Goal: Register for event/course

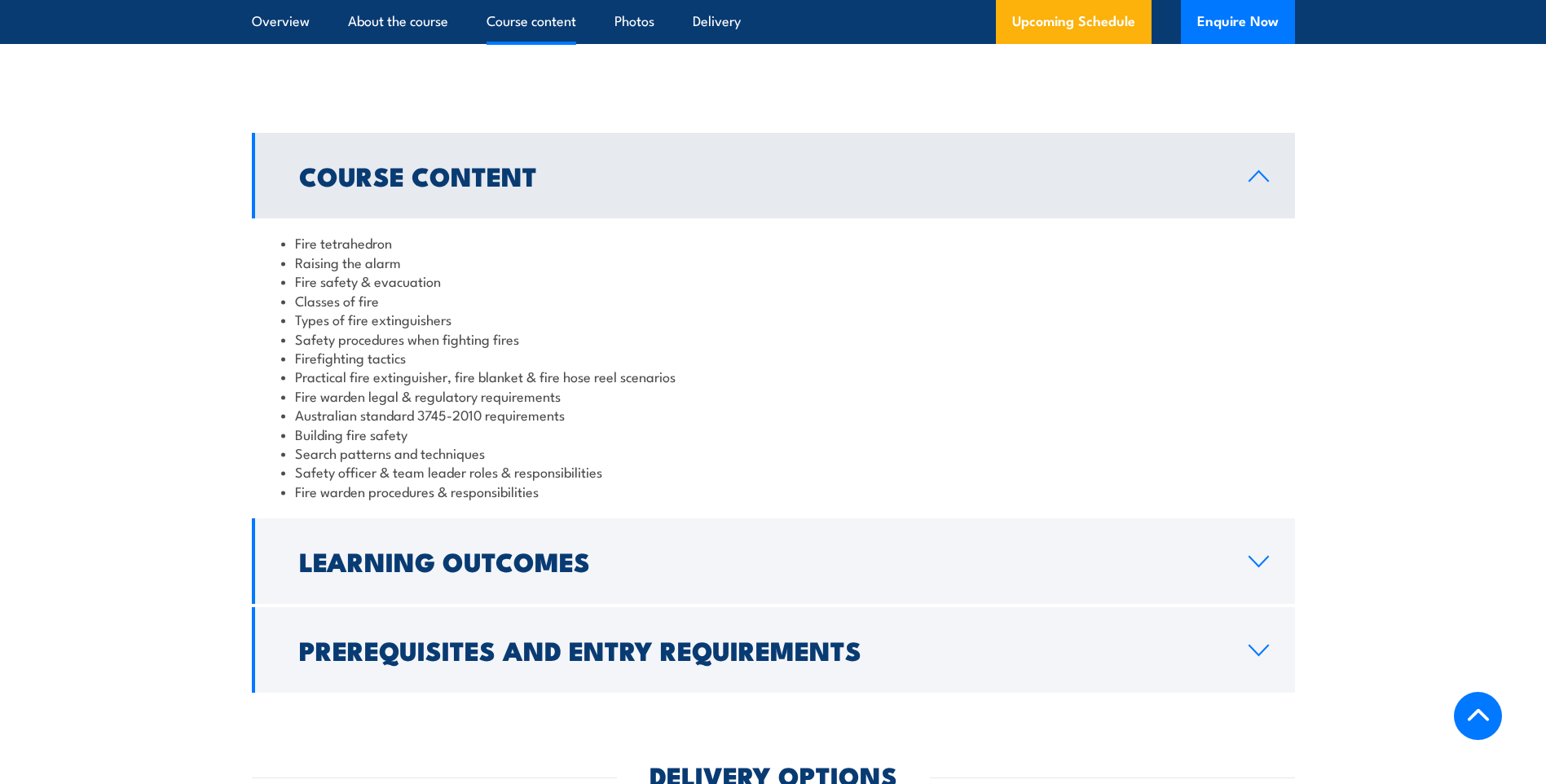
scroll to position [1303, 0]
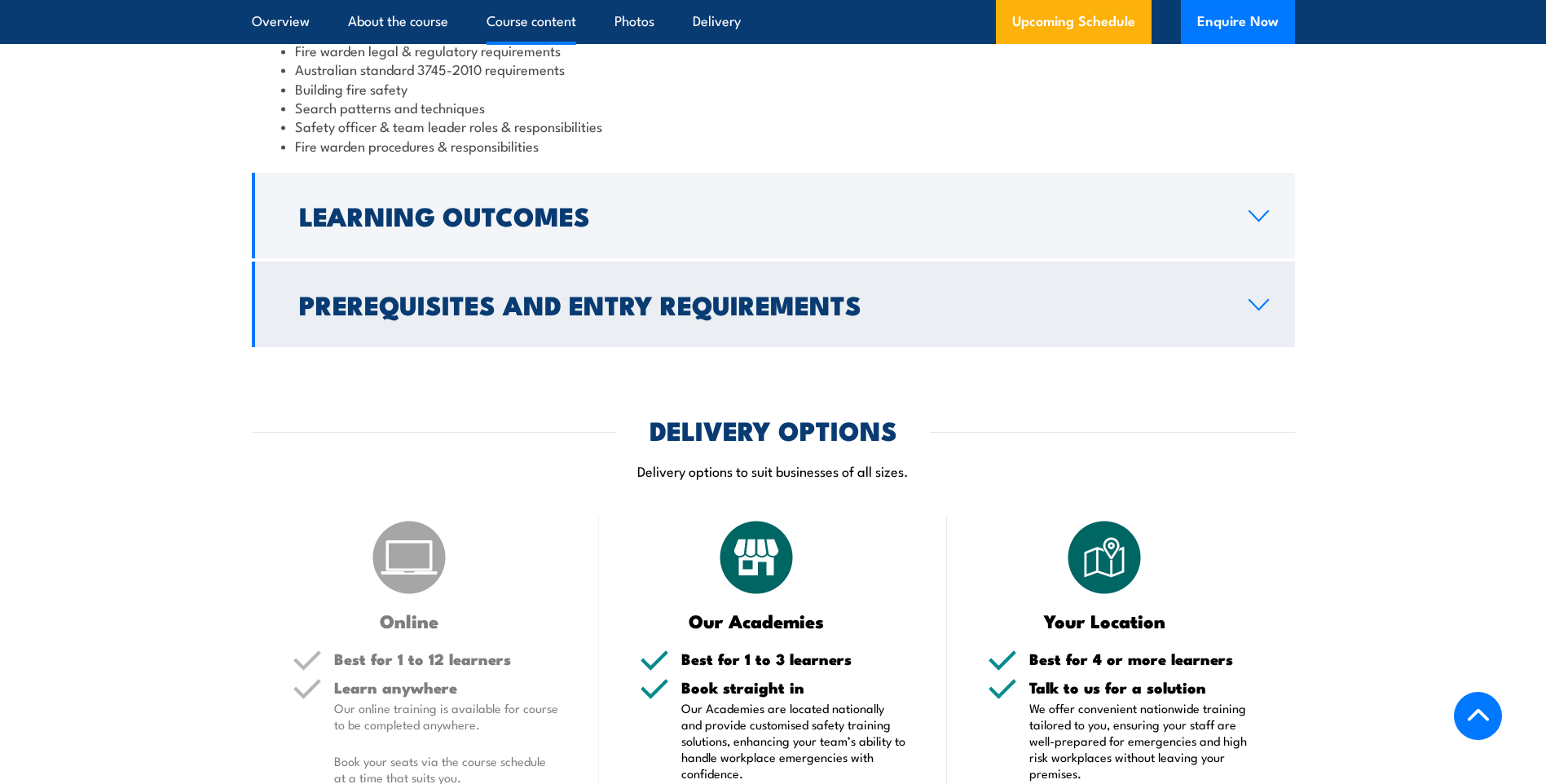
click at [404, 209] on h2 "Learning Outcomes" at bounding box center [760, 215] width 924 height 22
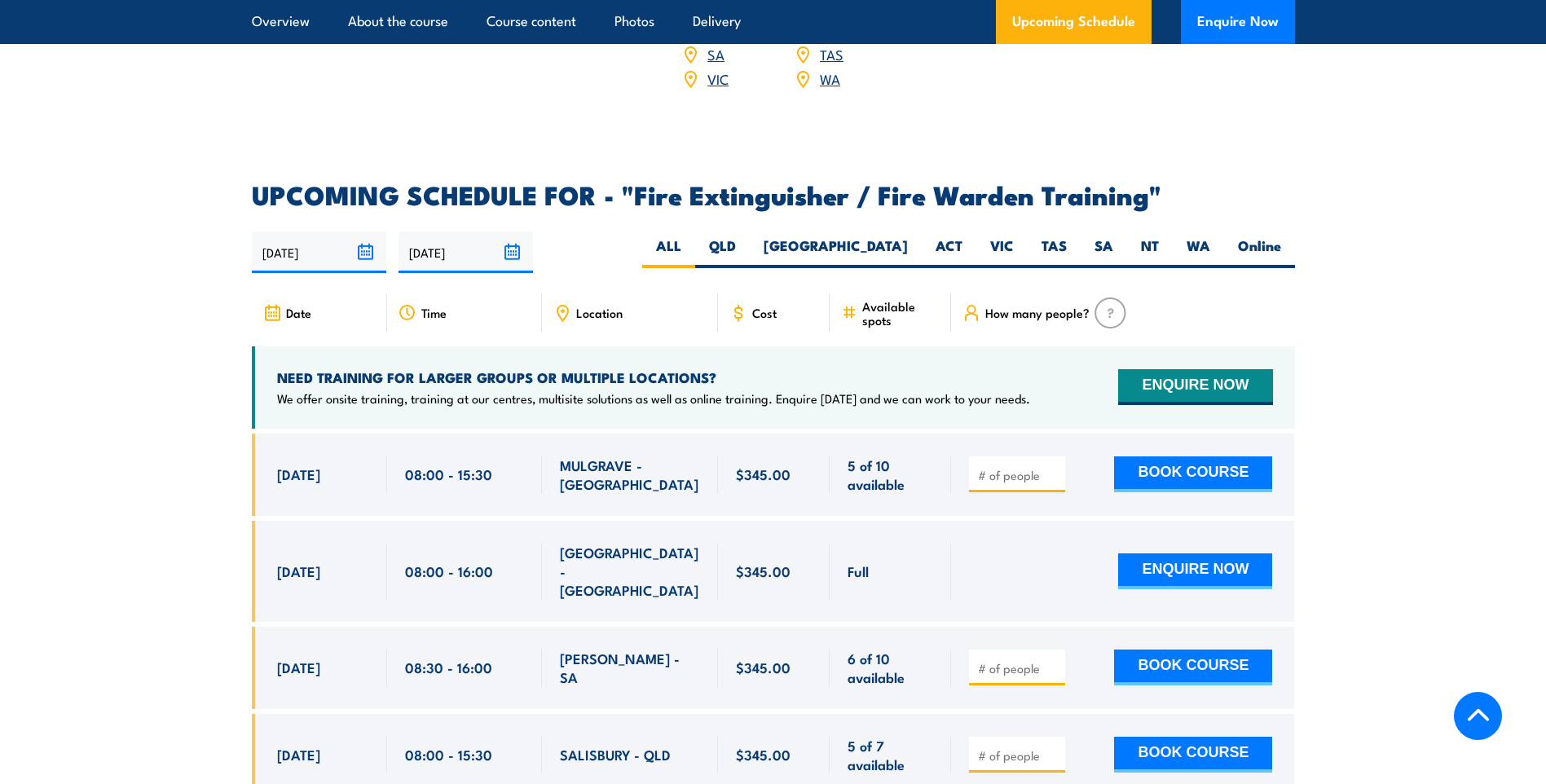
scroll to position [2347, 0]
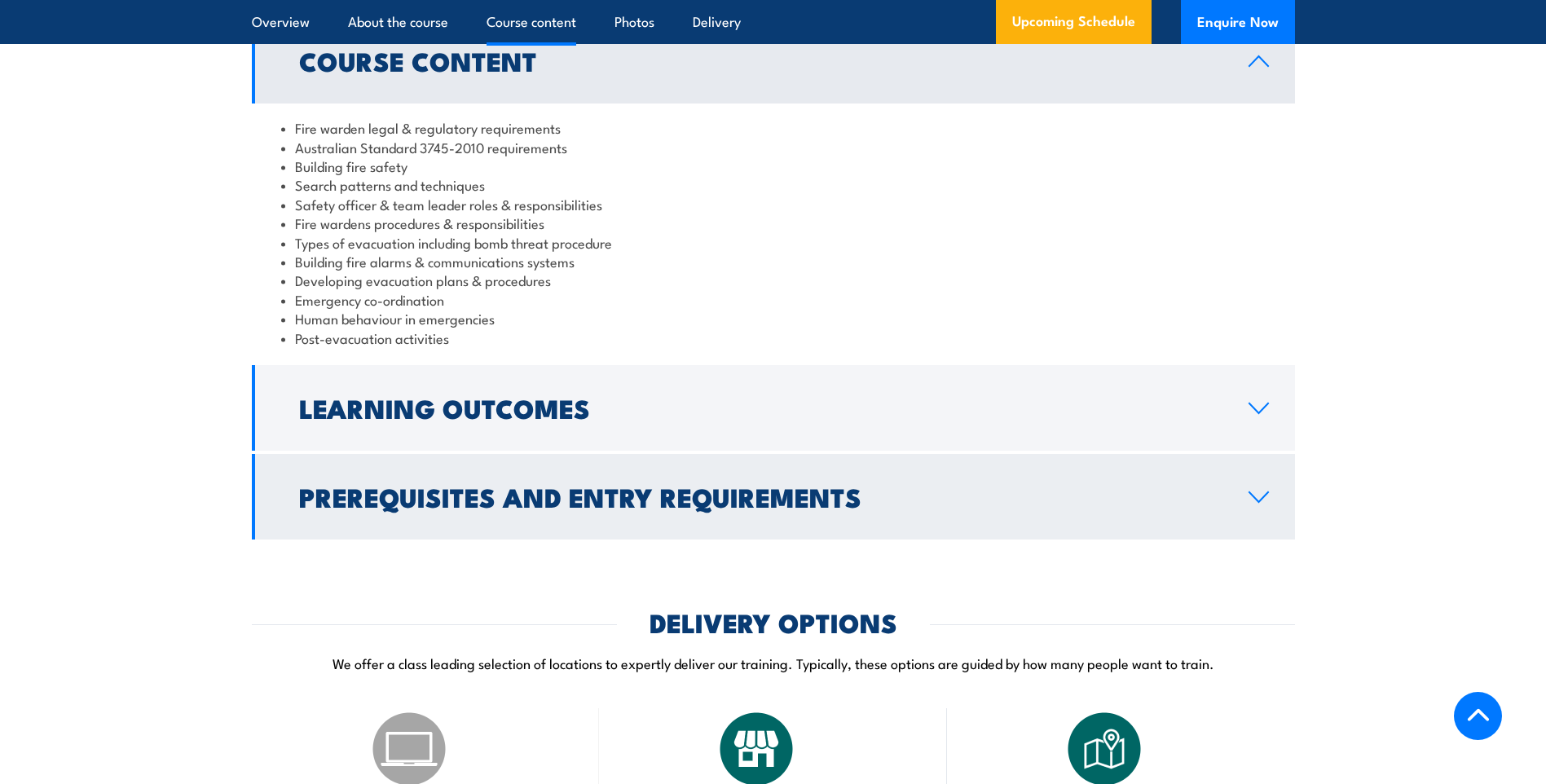
scroll to position [1629, 0]
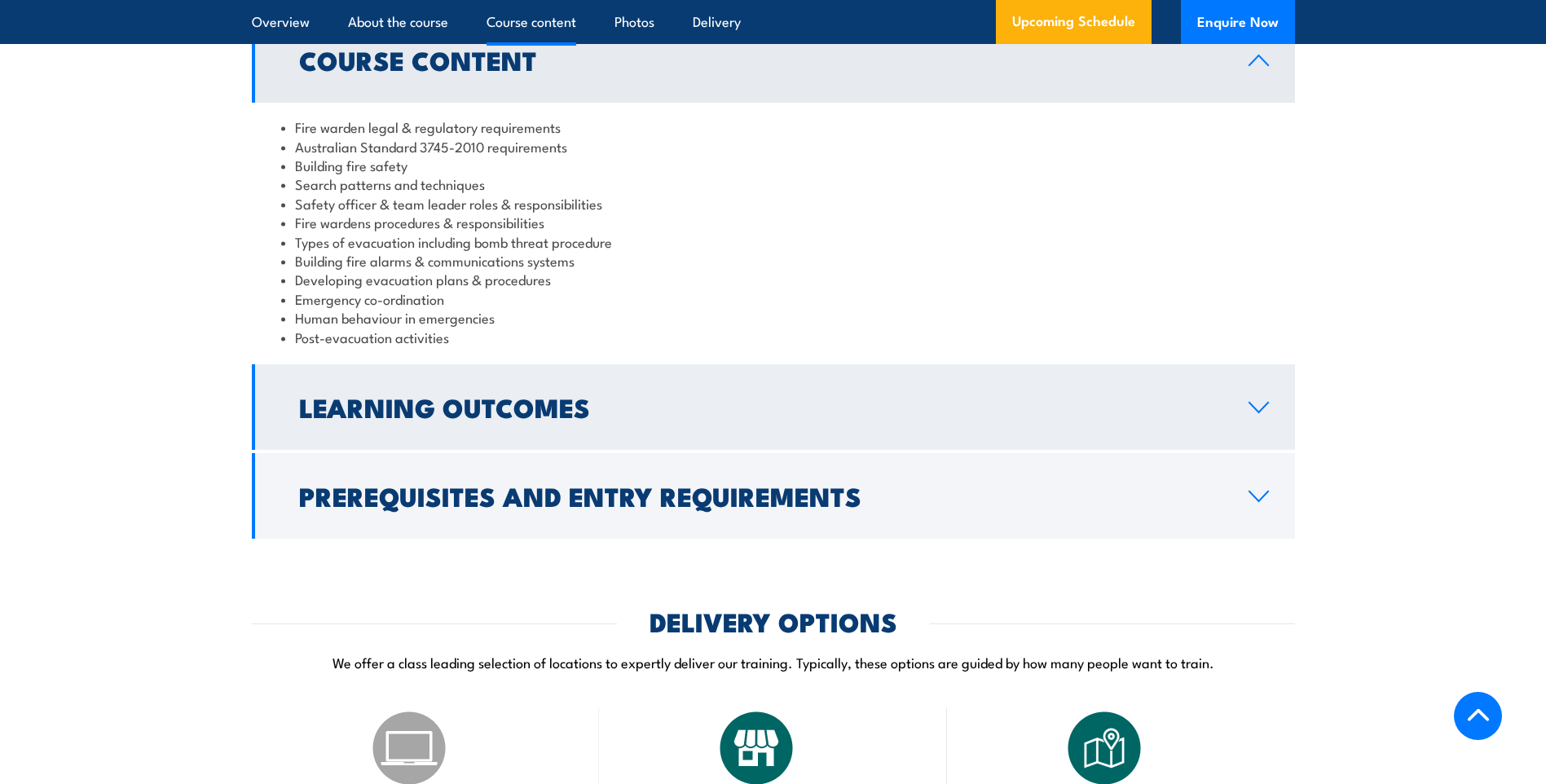
click at [509, 418] on h2 "Learning Outcomes" at bounding box center [760, 407] width 924 height 22
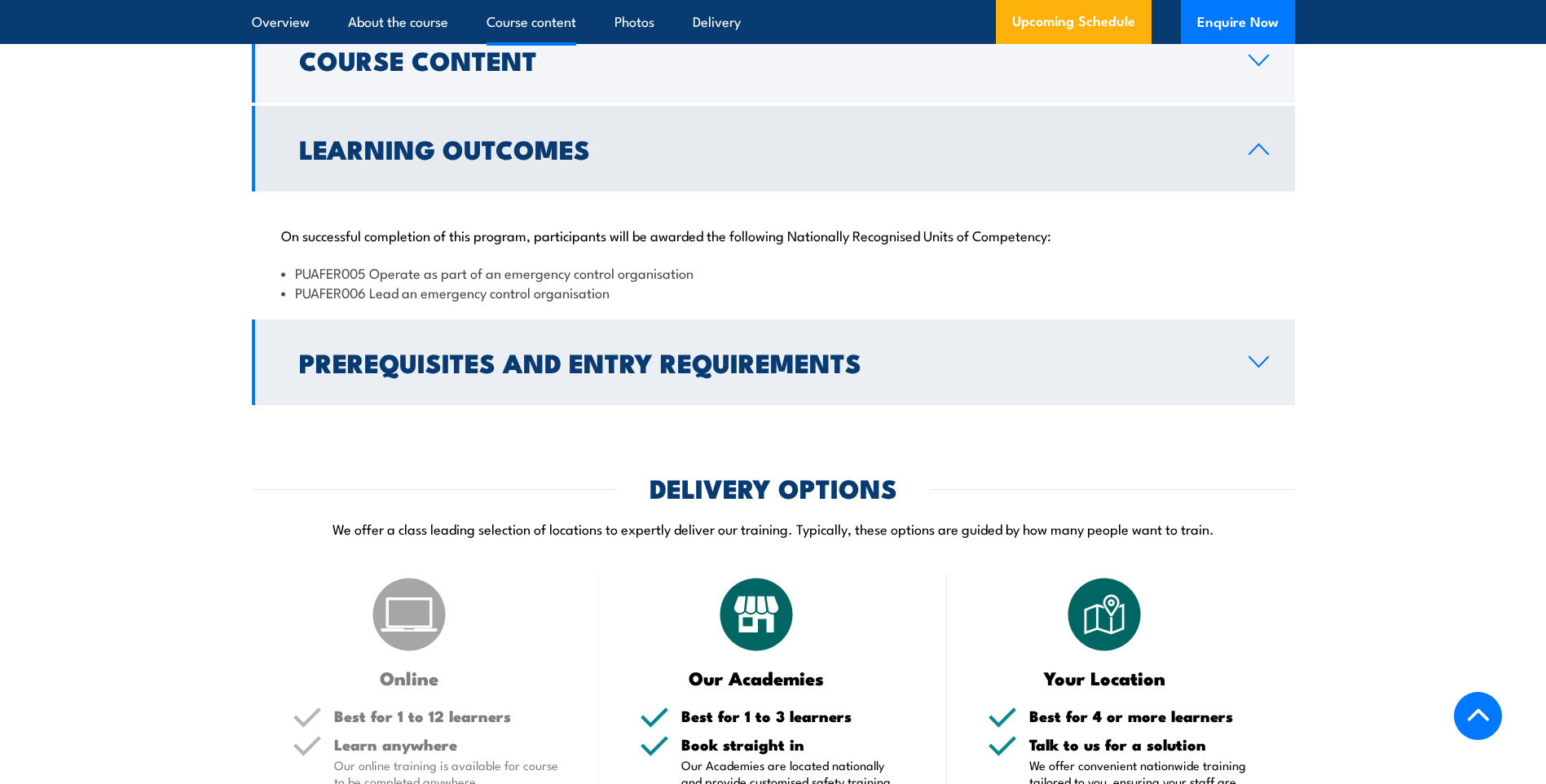
click at [821, 373] on h2 "Prerequisites and Entry Requirements" at bounding box center [760, 362] width 924 height 22
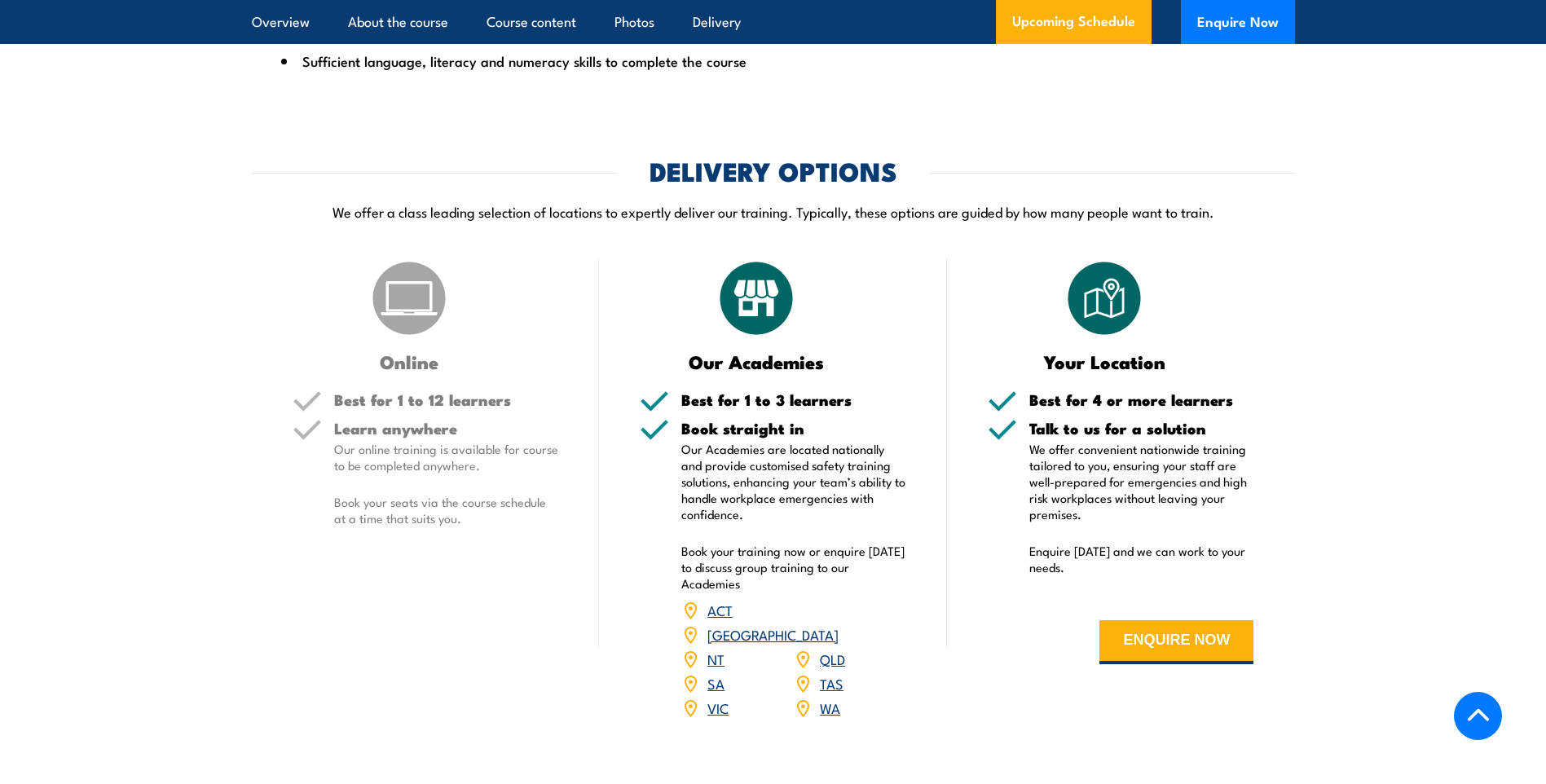
scroll to position [2118, 0]
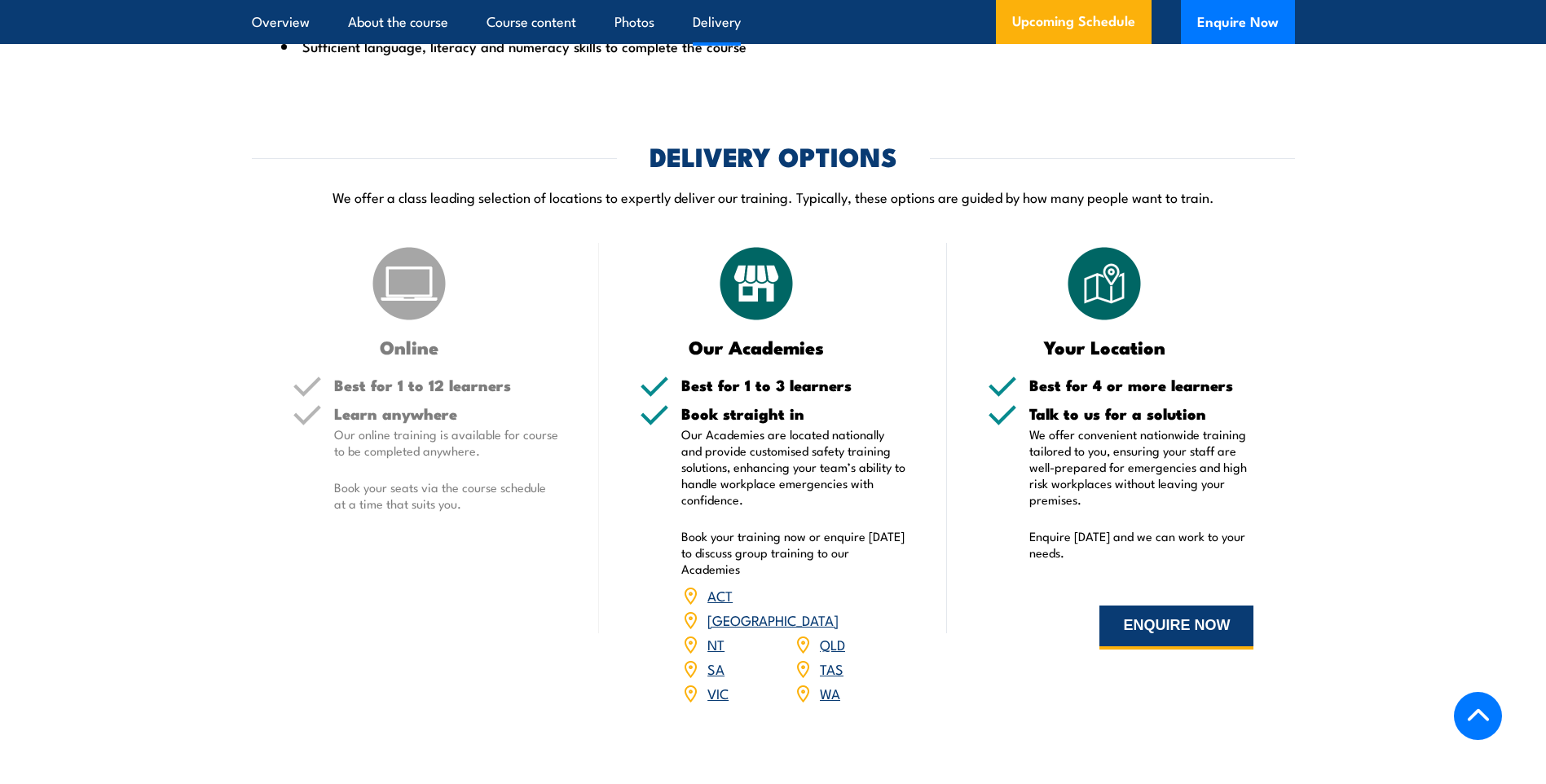
click at [1134, 646] on button "ENQUIRE NOW" at bounding box center [1176, 627] width 154 height 44
